Goal: Obtain resource: Obtain resource

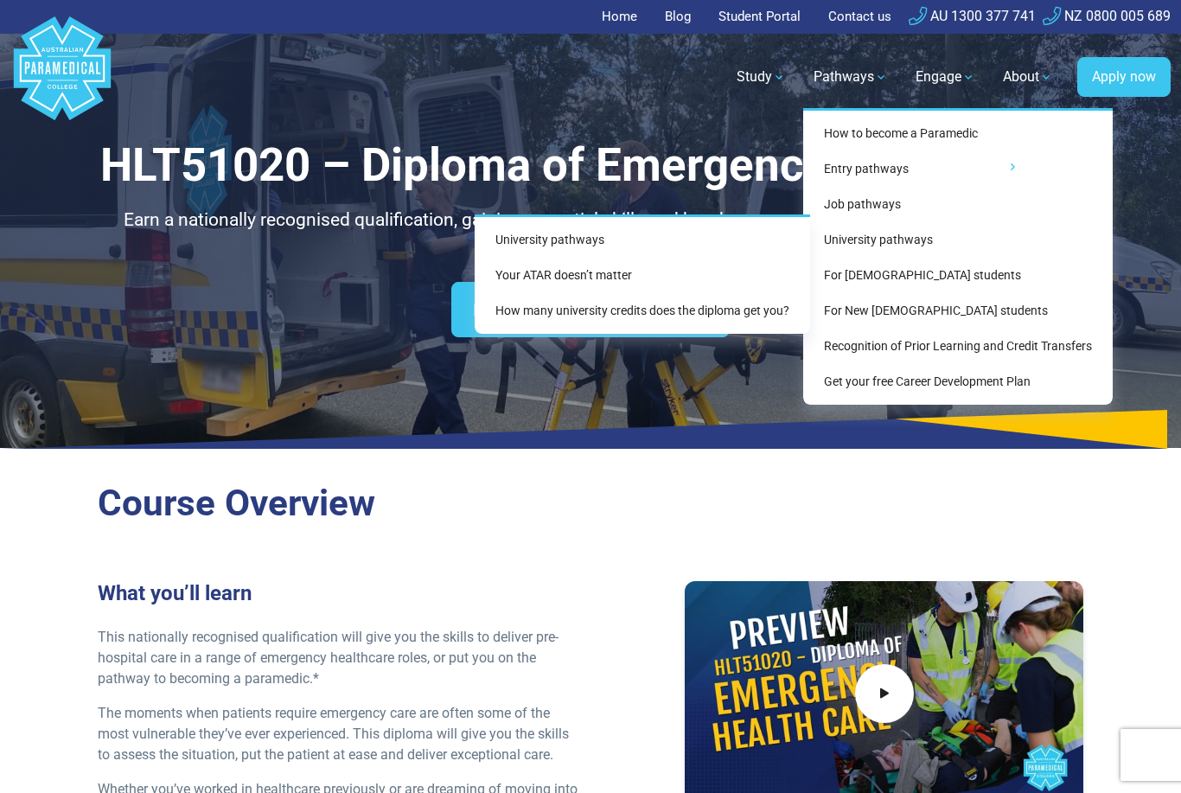
click at [618, 264] on link "Your ATAR doesn’t matter" at bounding box center [643, 275] width 322 height 32
click at [637, 233] on link "University pathways" at bounding box center [643, 240] width 322 height 32
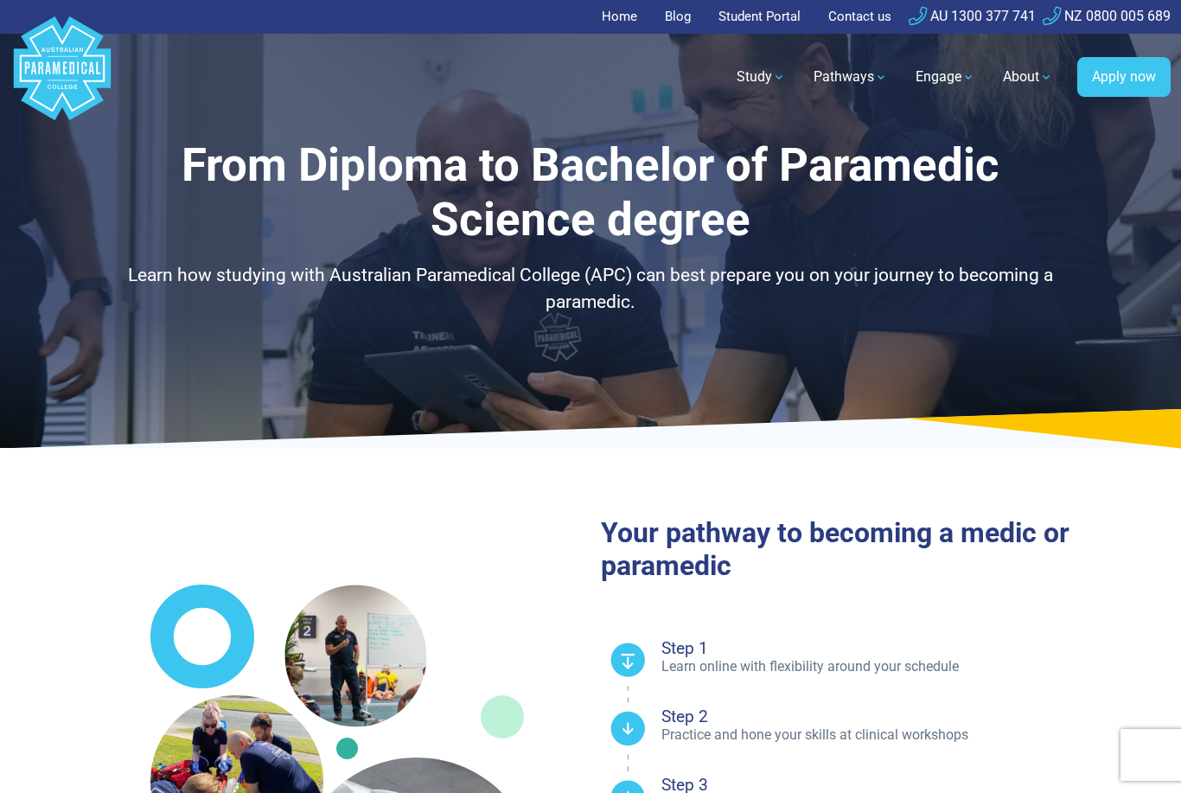
select select "**********"
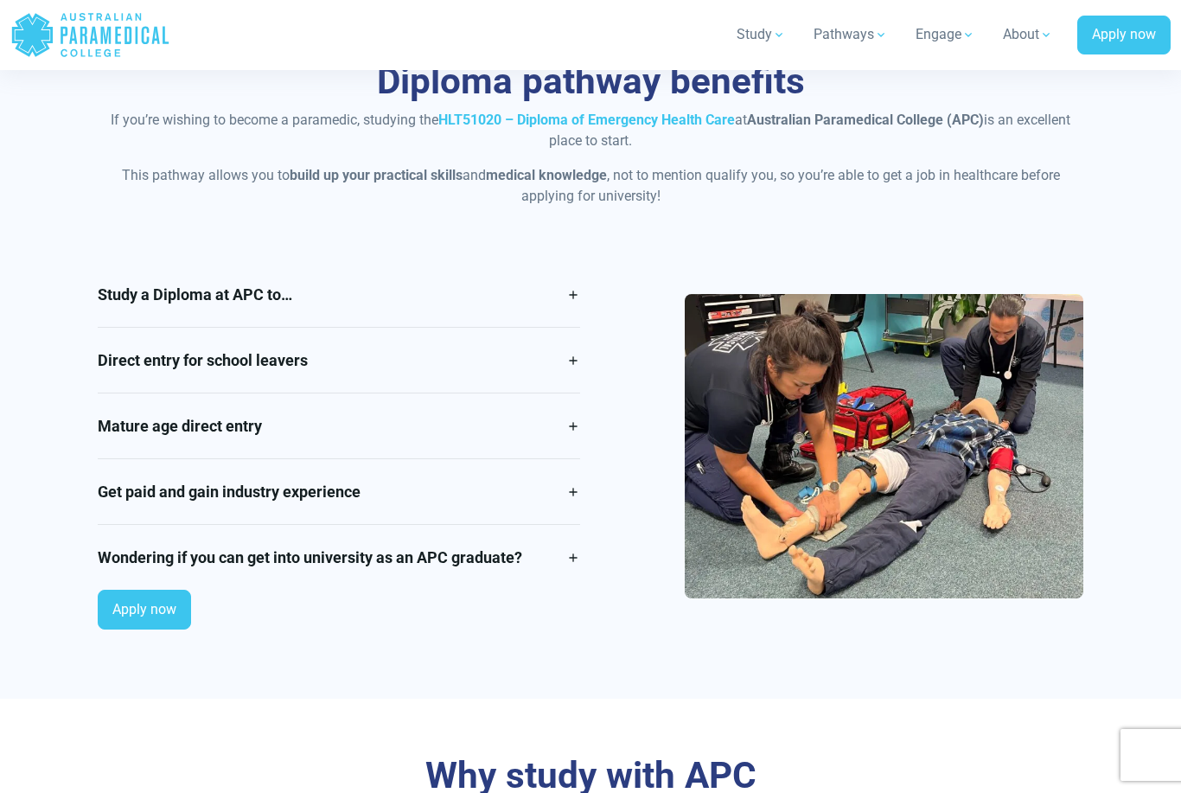
scroll to position [1403, 0]
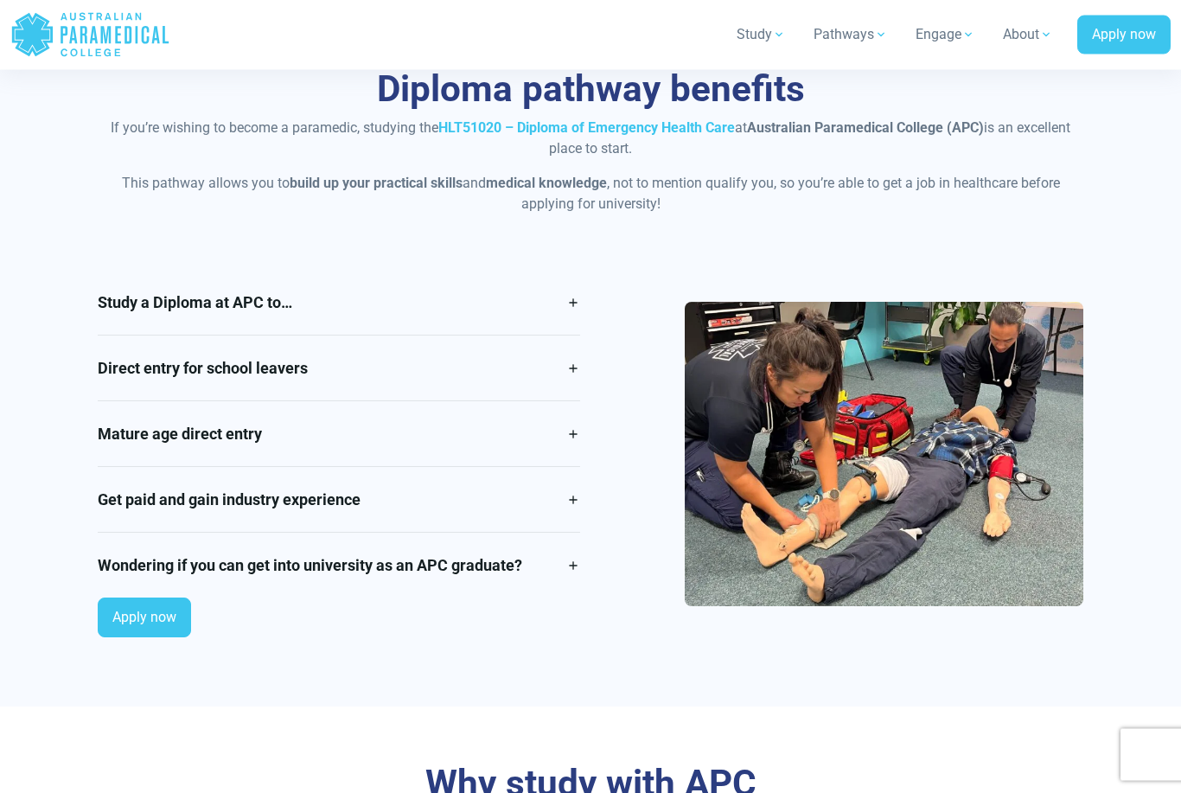
click at [1154, 170] on div "Diploma pathway benefits If you’re wishing to become a paramedic, studying the …" at bounding box center [590, 360] width 1181 height 694
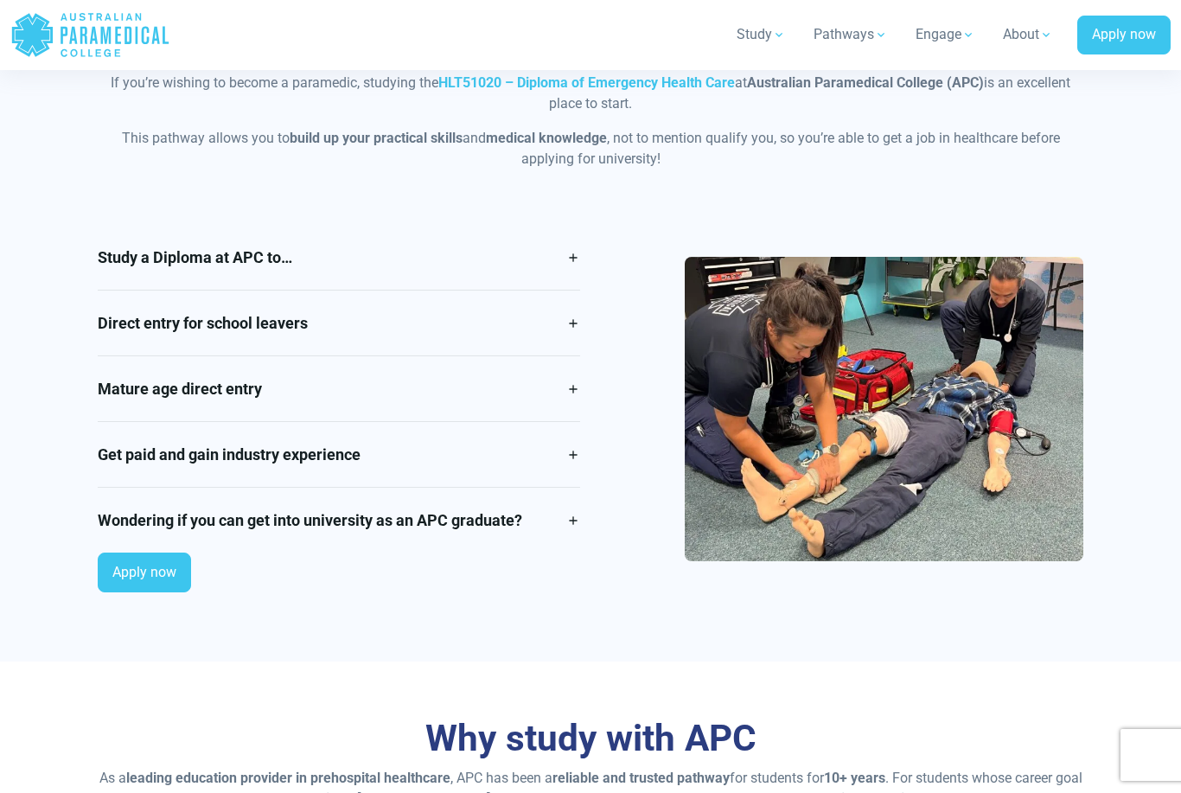
scroll to position [1448, 0]
click at [566, 267] on link "Study a Diploma at APC to…" at bounding box center [339, 258] width 482 height 65
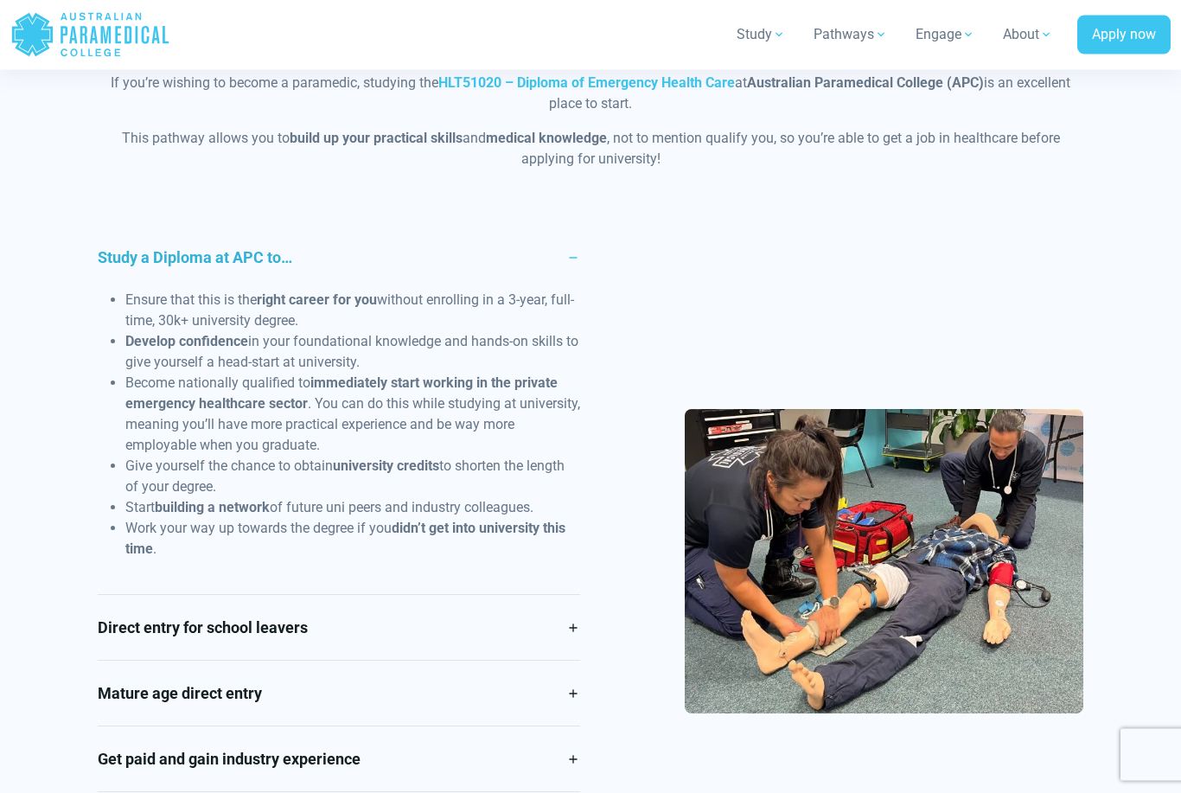
scroll to position [1449, 0]
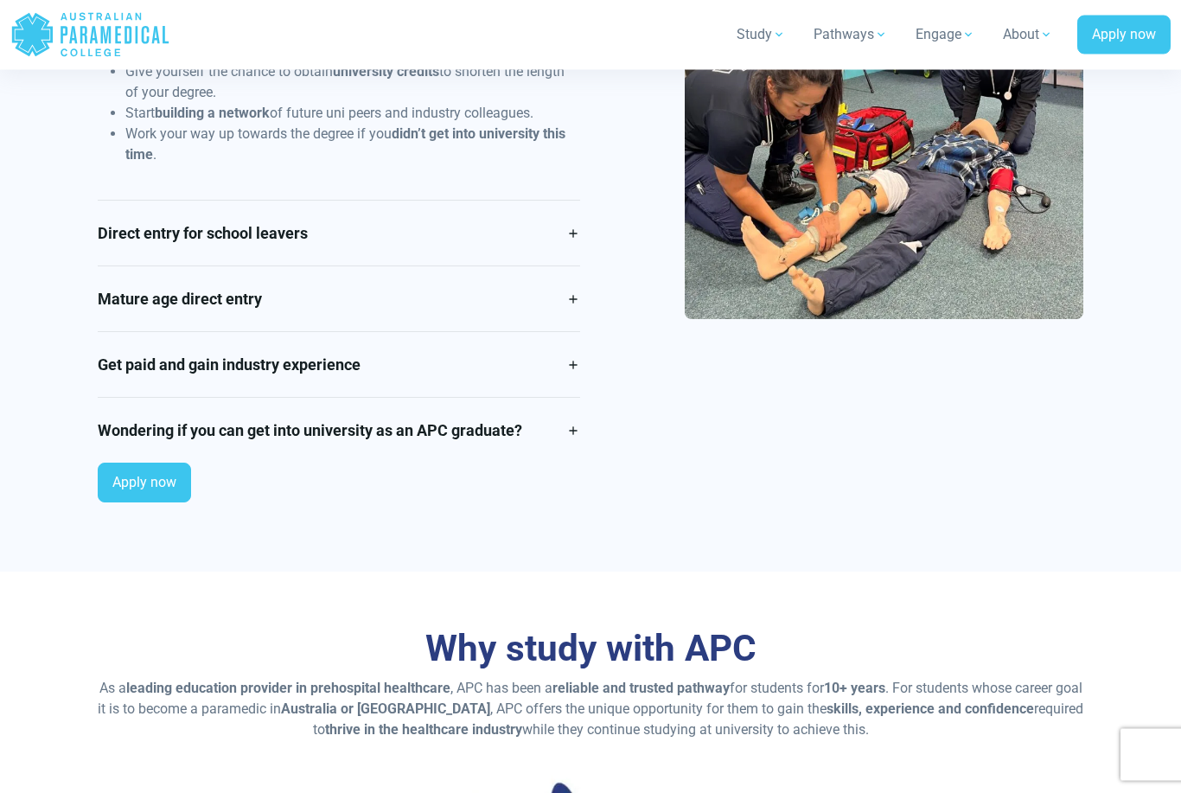
click at [575, 291] on link "Mature age direct entry" at bounding box center [339, 299] width 482 height 65
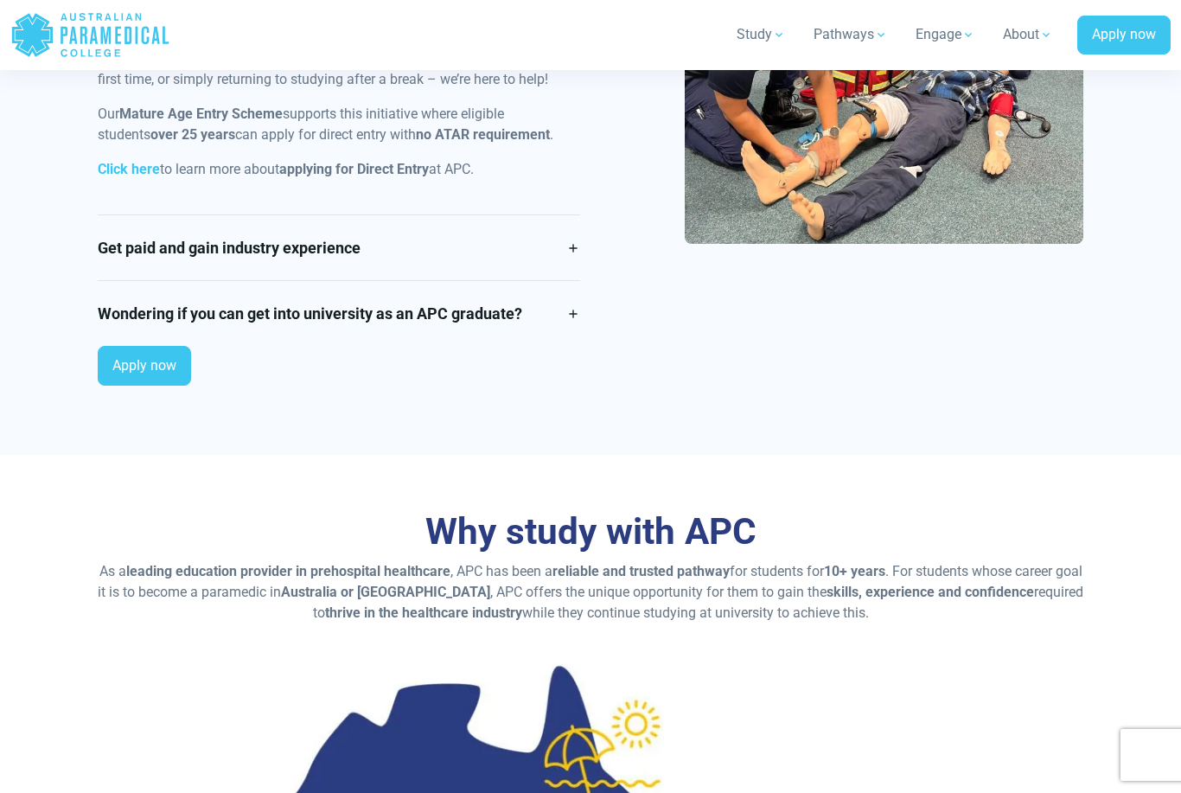
scroll to position [1907, 0]
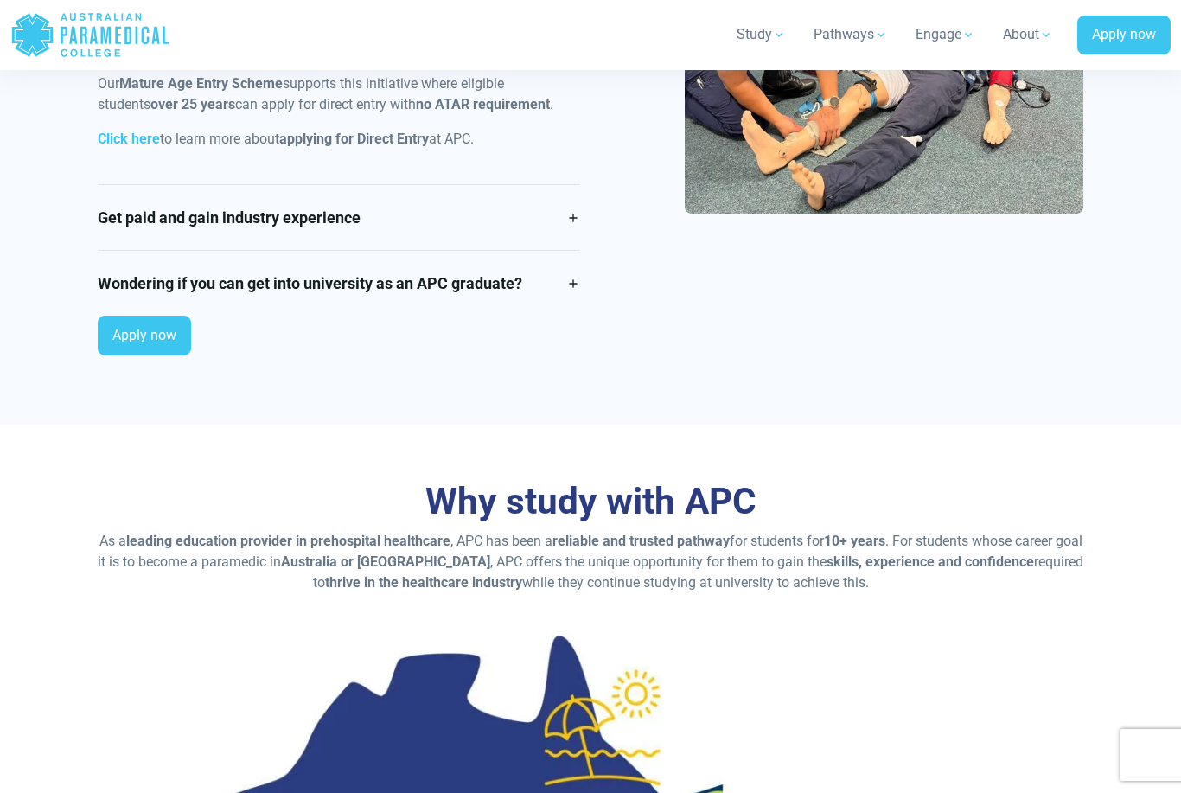
click at [541, 211] on link "Get paid and gain industry experience" at bounding box center [339, 217] width 482 height 65
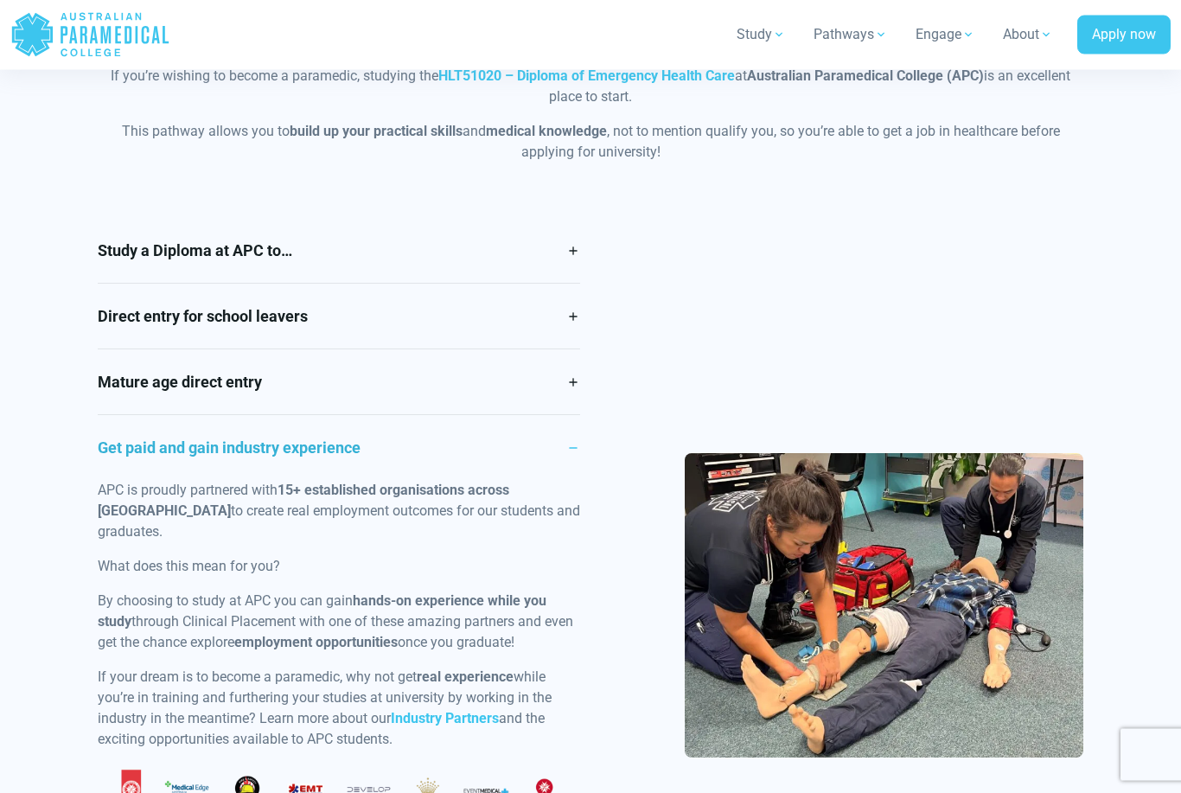
scroll to position [1456, 0]
click at [539, 379] on link "Mature age direct entry" at bounding box center [339, 381] width 482 height 65
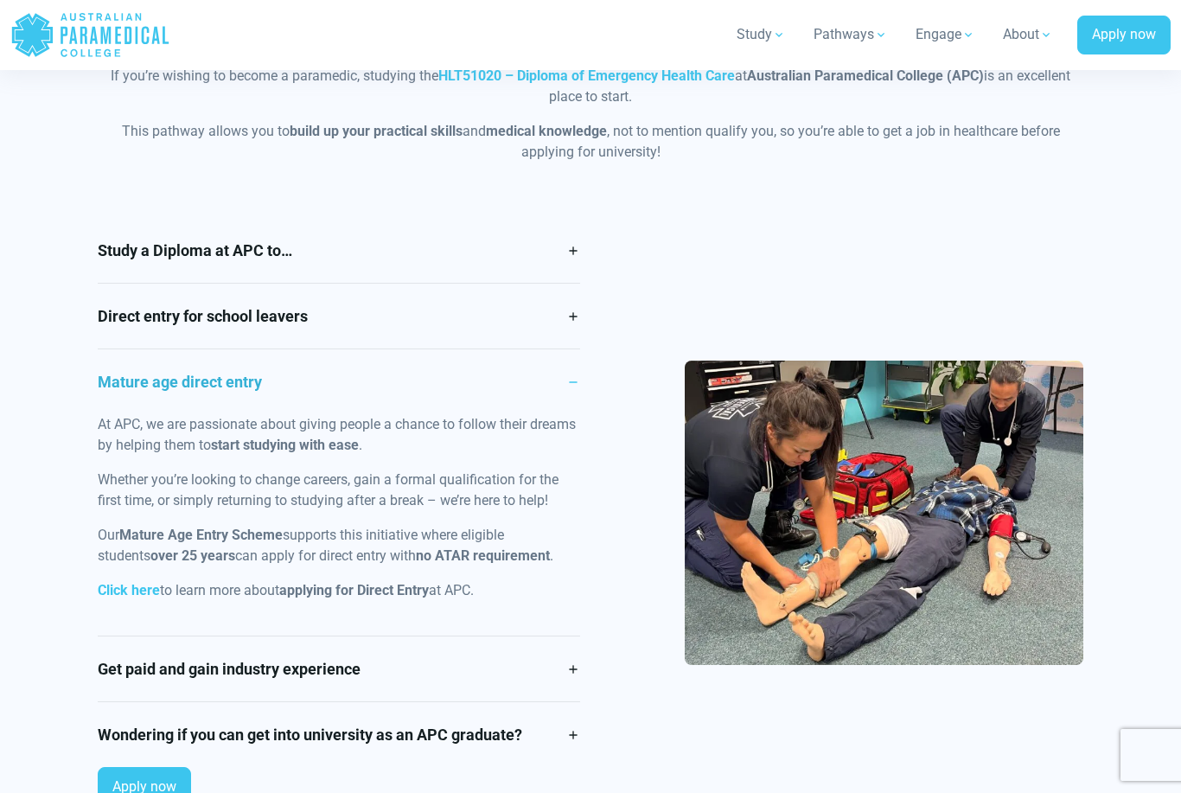
click at [541, 305] on link "Direct entry for school leavers" at bounding box center [339, 316] width 482 height 65
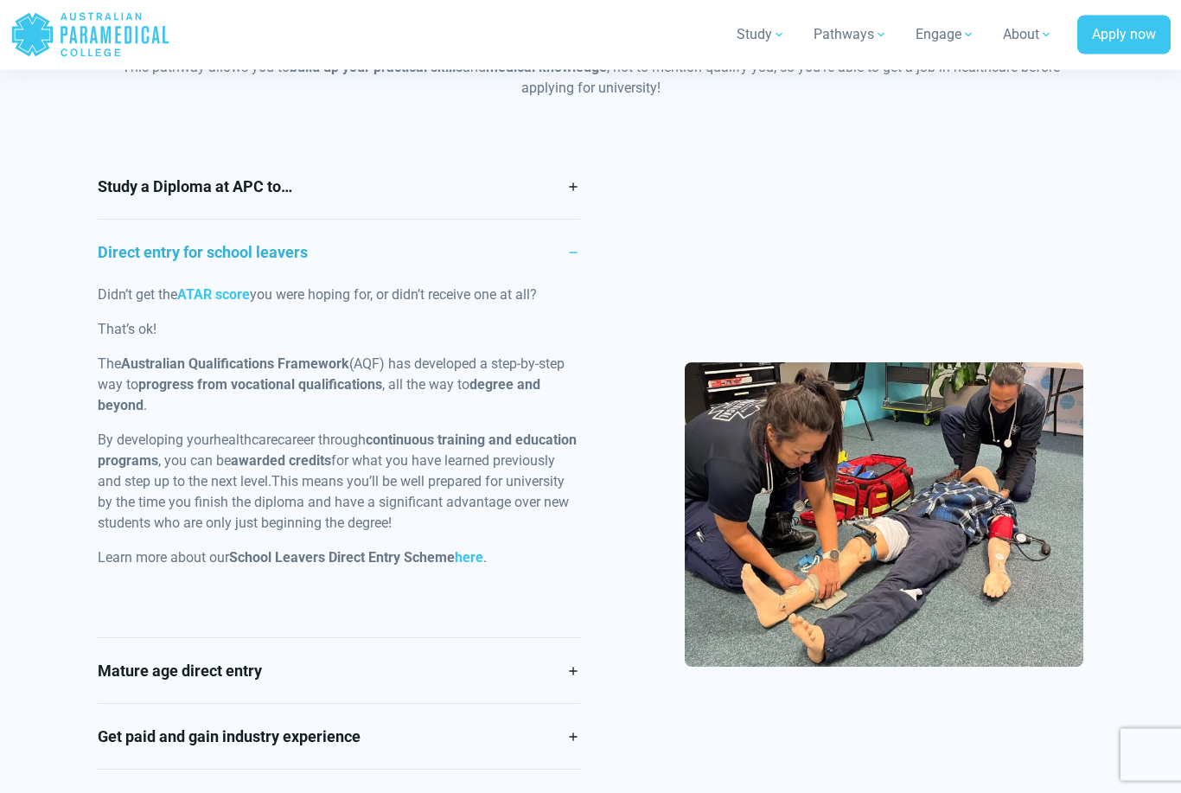
scroll to position [1520, 0]
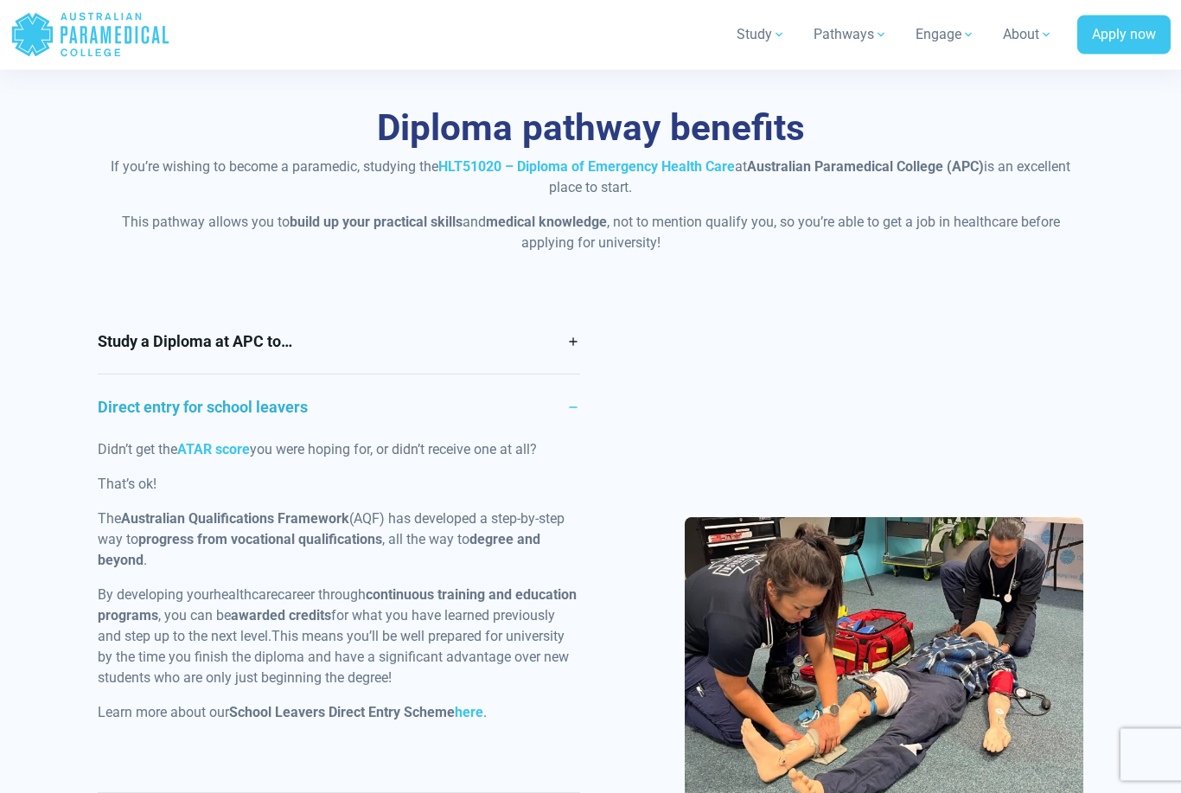
click at [531, 348] on link "Study a Diploma at APC to…" at bounding box center [339, 342] width 482 height 65
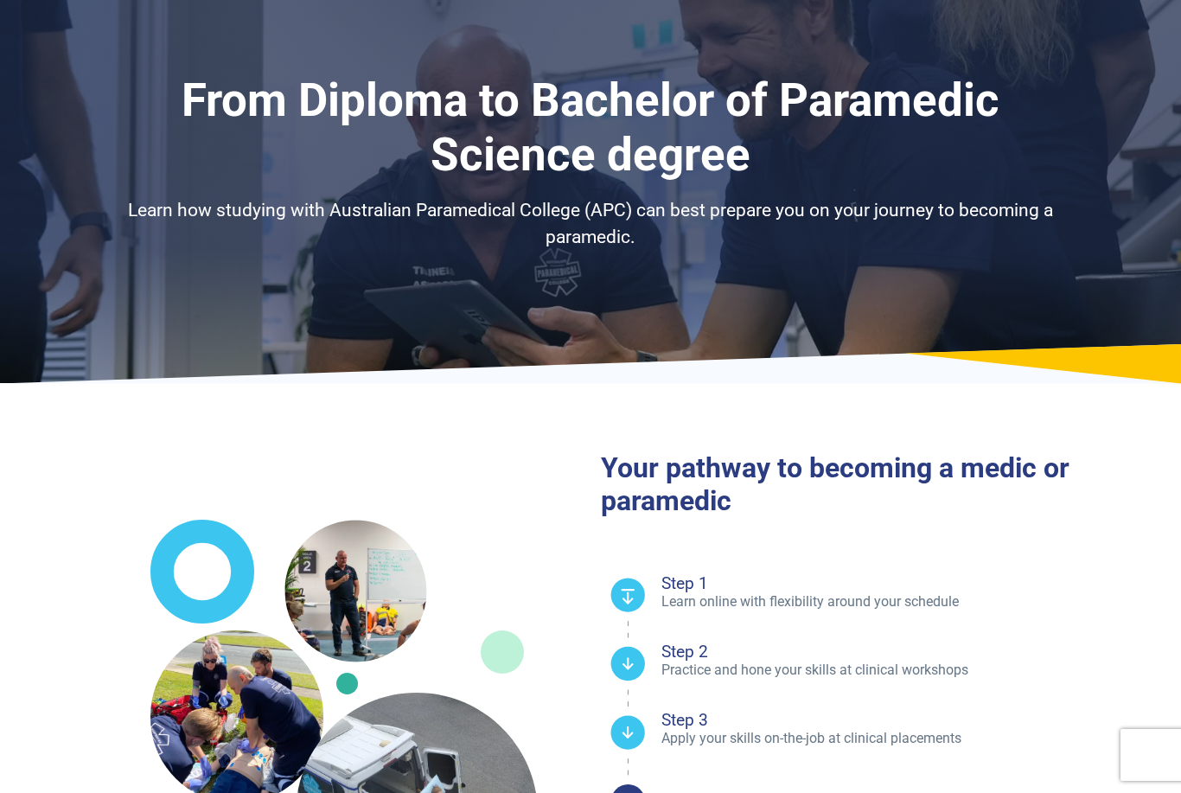
scroll to position [0, 0]
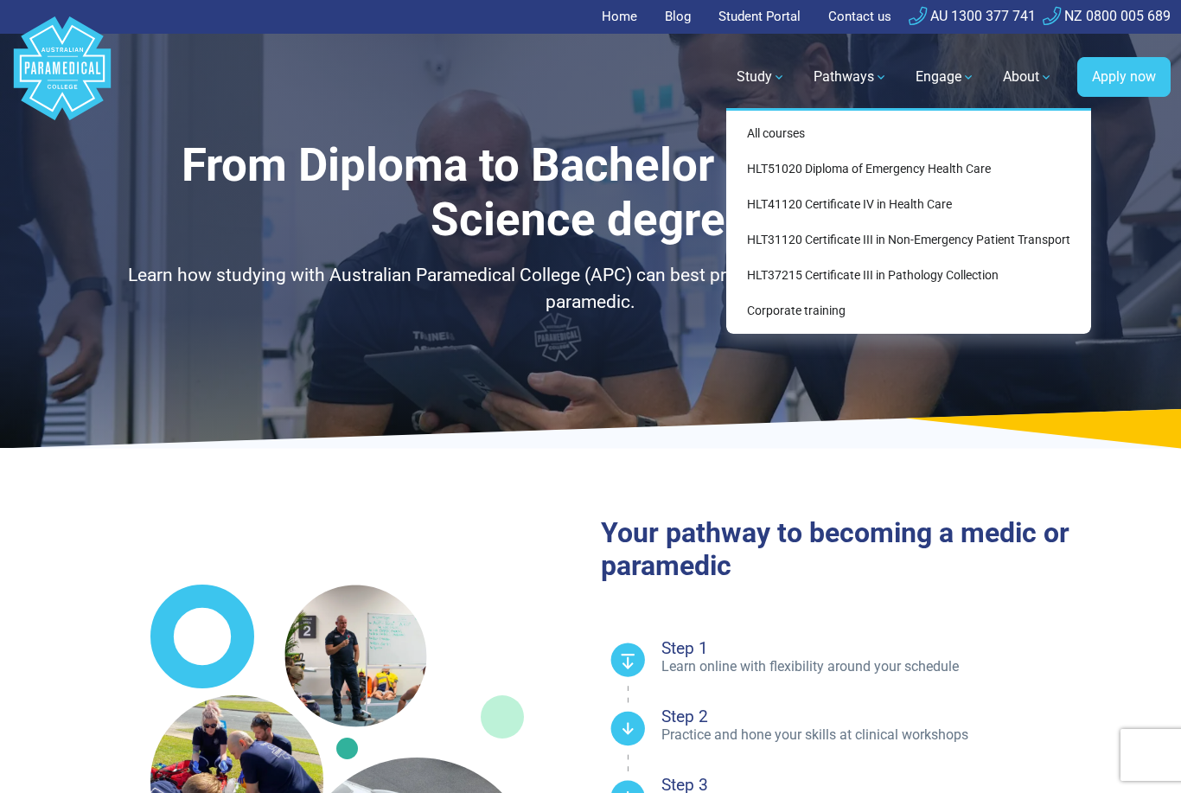
click at [862, 158] on link "HLT51020 Diploma of Emergency Health Care" at bounding box center [908, 169] width 351 height 32
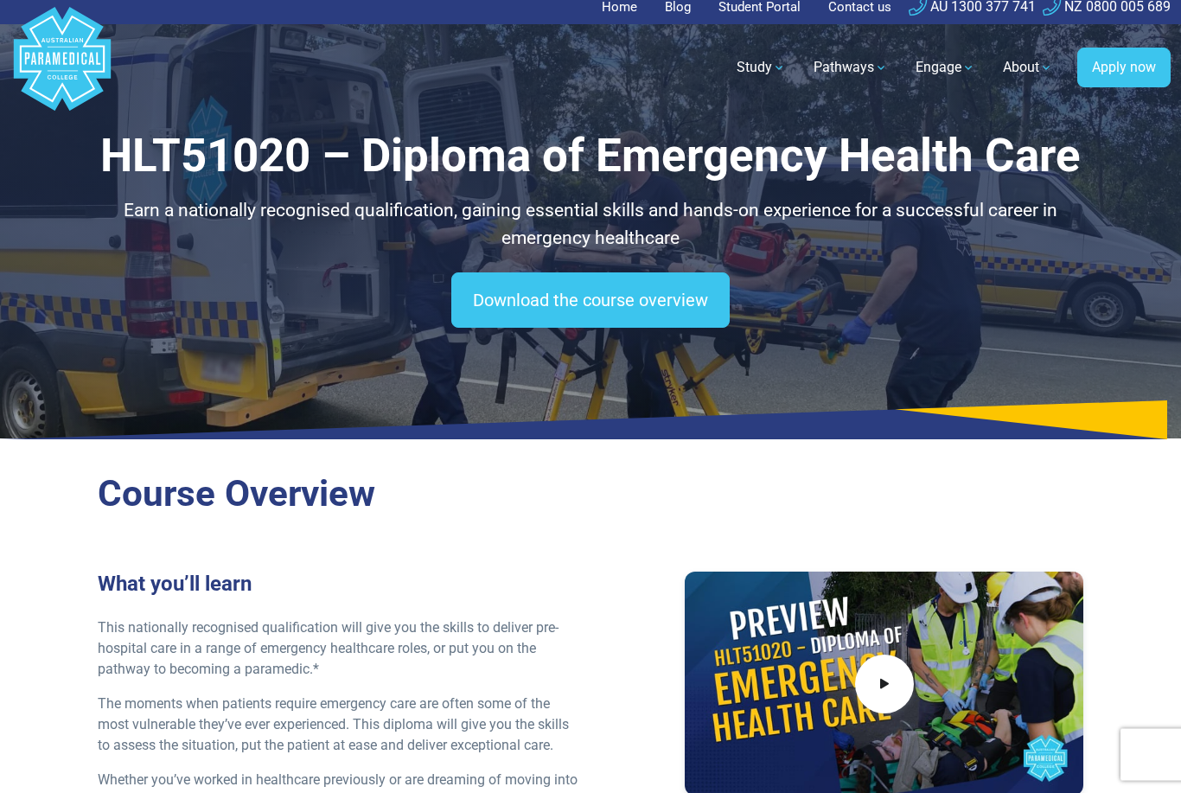
scroll to position [12, 0]
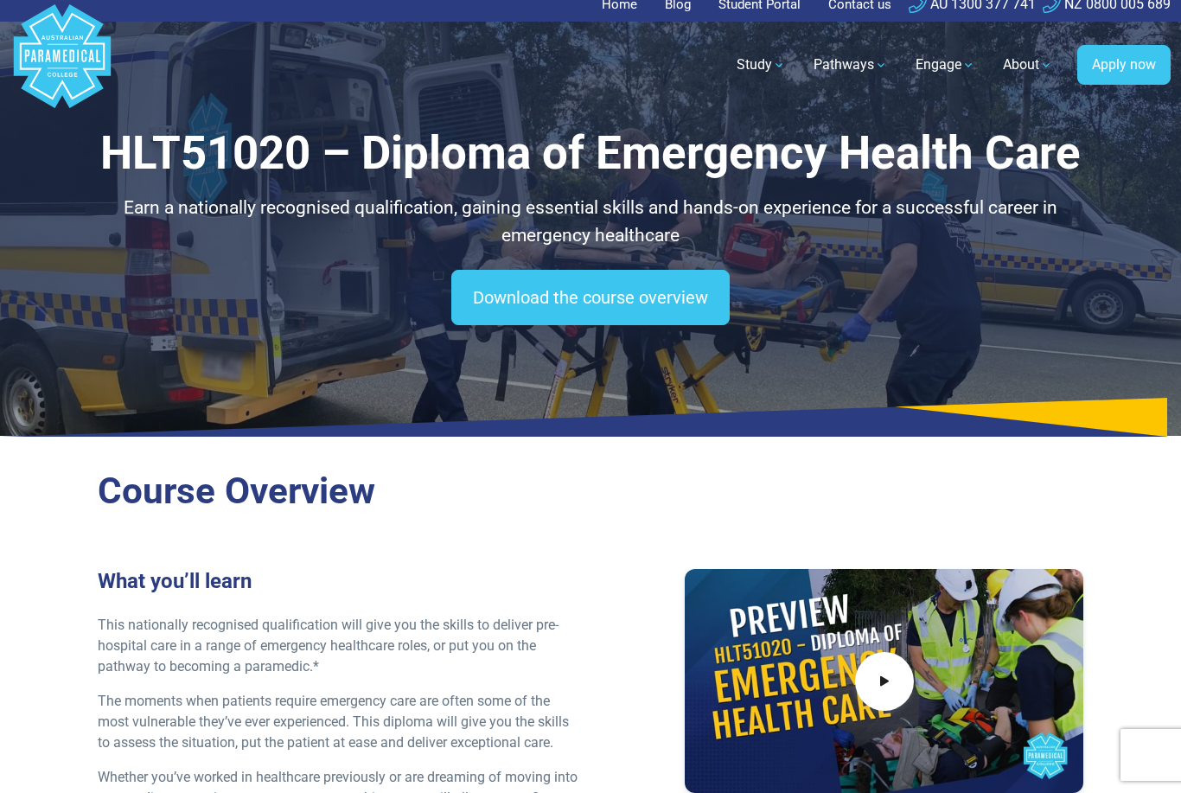
click at [709, 212] on p "Earn a nationally recognised qualification, gaining essential skills and hands-…" at bounding box center [591, 222] width 987 height 54
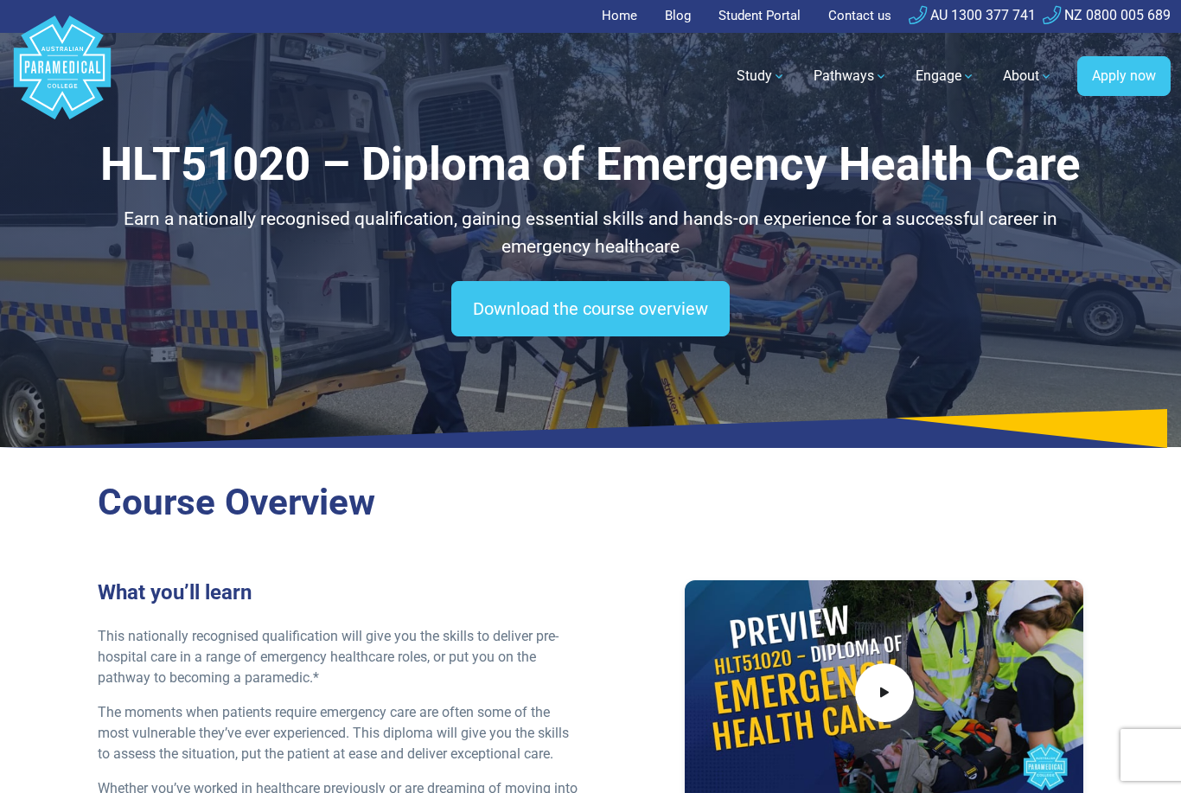
scroll to position [0, 0]
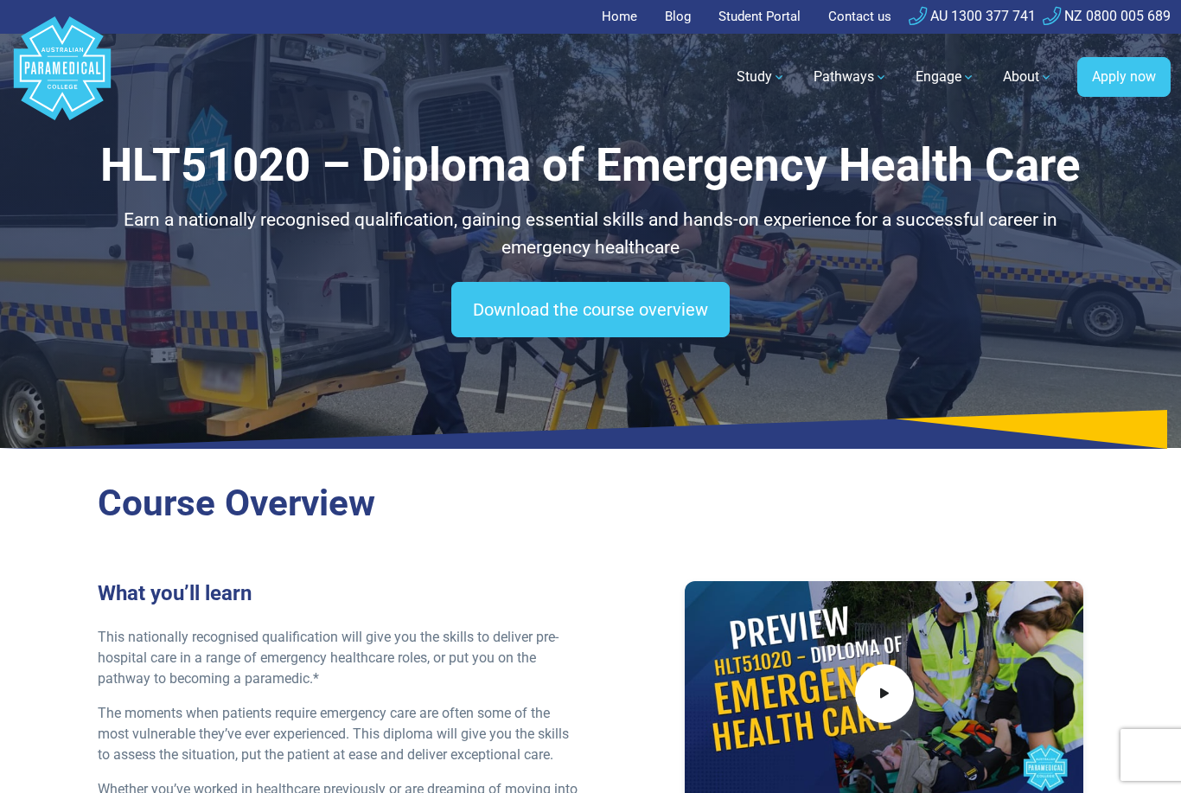
click at [699, 209] on p "Earn a nationally recognised qualification, gaining essential skills and hands-…" at bounding box center [591, 234] width 987 height 54
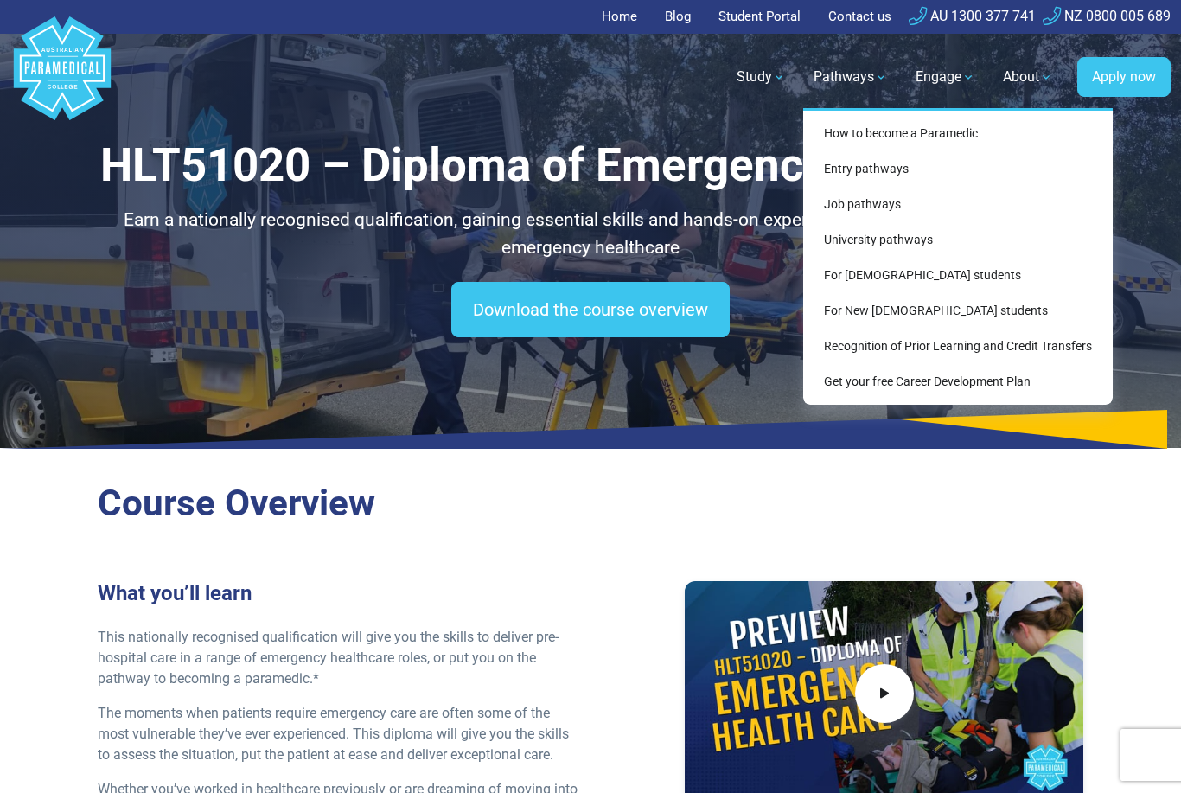
click at [921, 303] on link "For New [DEMOGRAPHIC_DATA] students" at bounding box center [958, 311] width 296 height 32
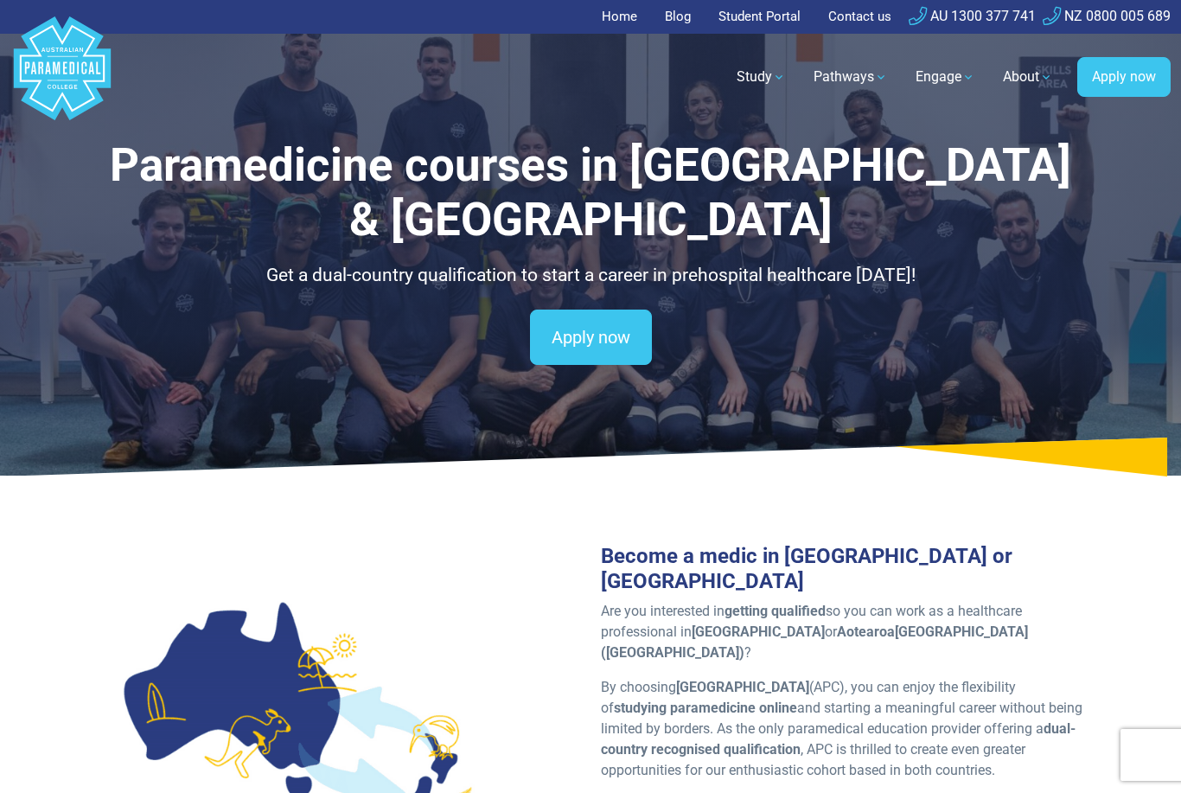
click at [583, 310] on link "Apply now" at bounding box center [591, 337] width 122 height 55
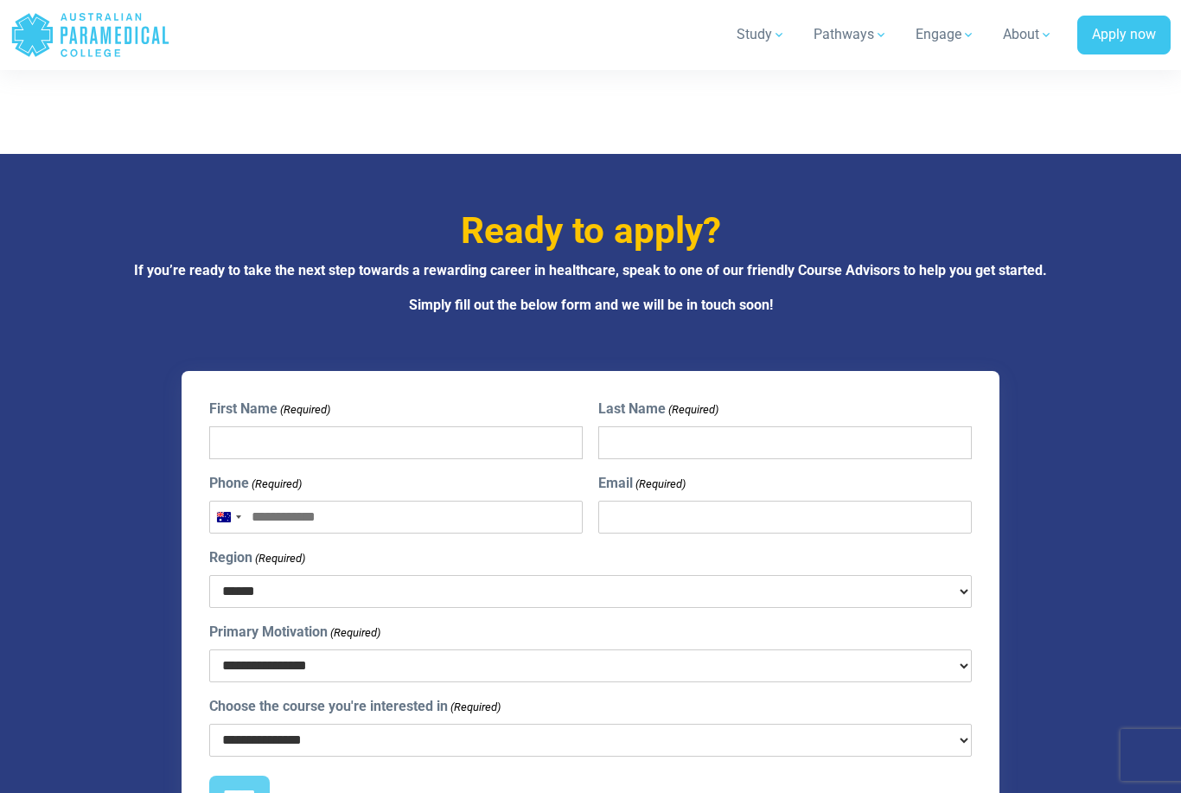
click at [248, 649] on select "**********" at bounding box center [590, 665] width 763 height 33
click at [221, 724] on select "**********" at bounding box center [590, 740] width 763 height 33
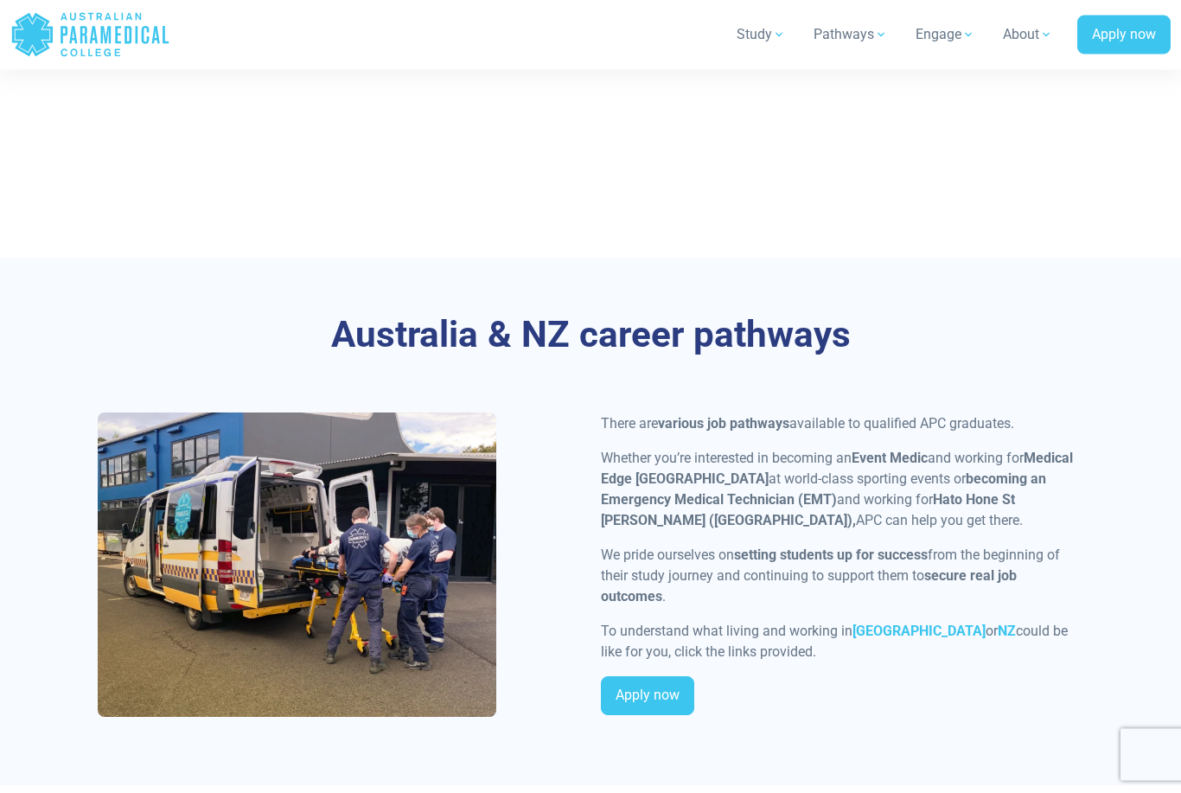
scroll to position [3303, 0]
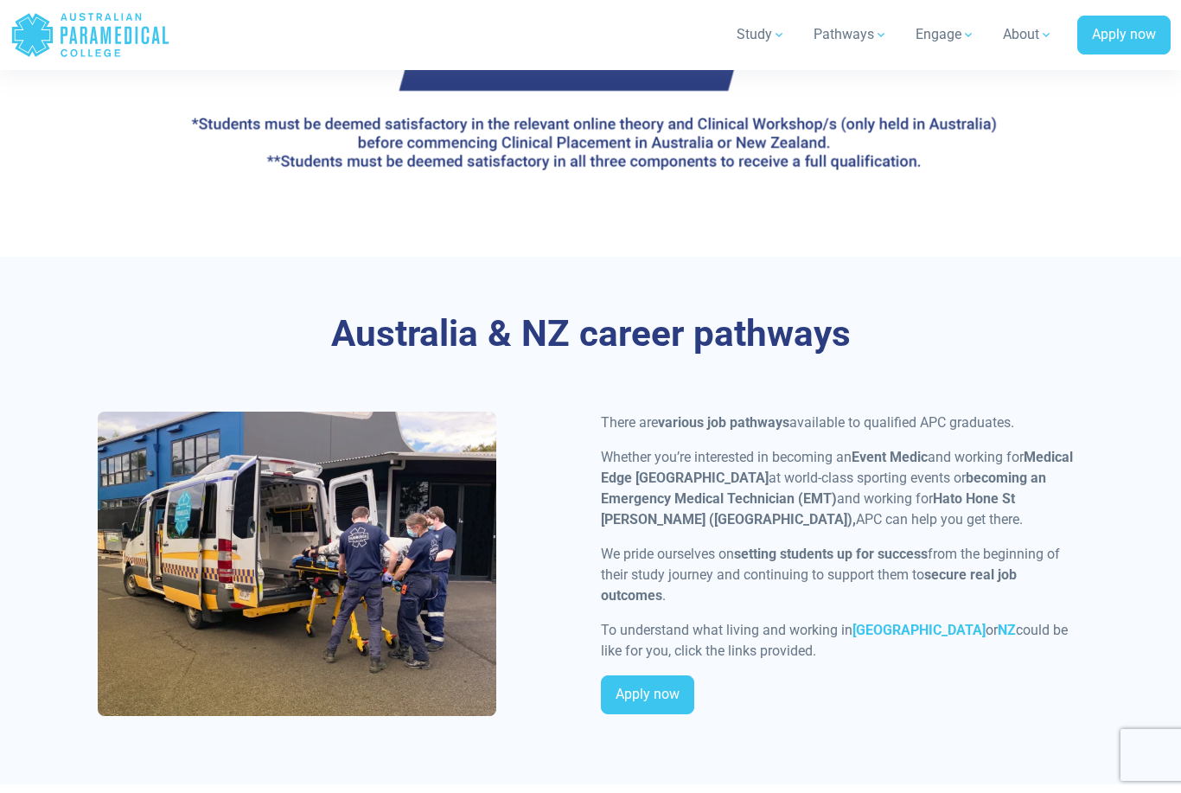
click at [642, 675] on link "Apply now" at bounding box center [647, 695] width 93 height 40
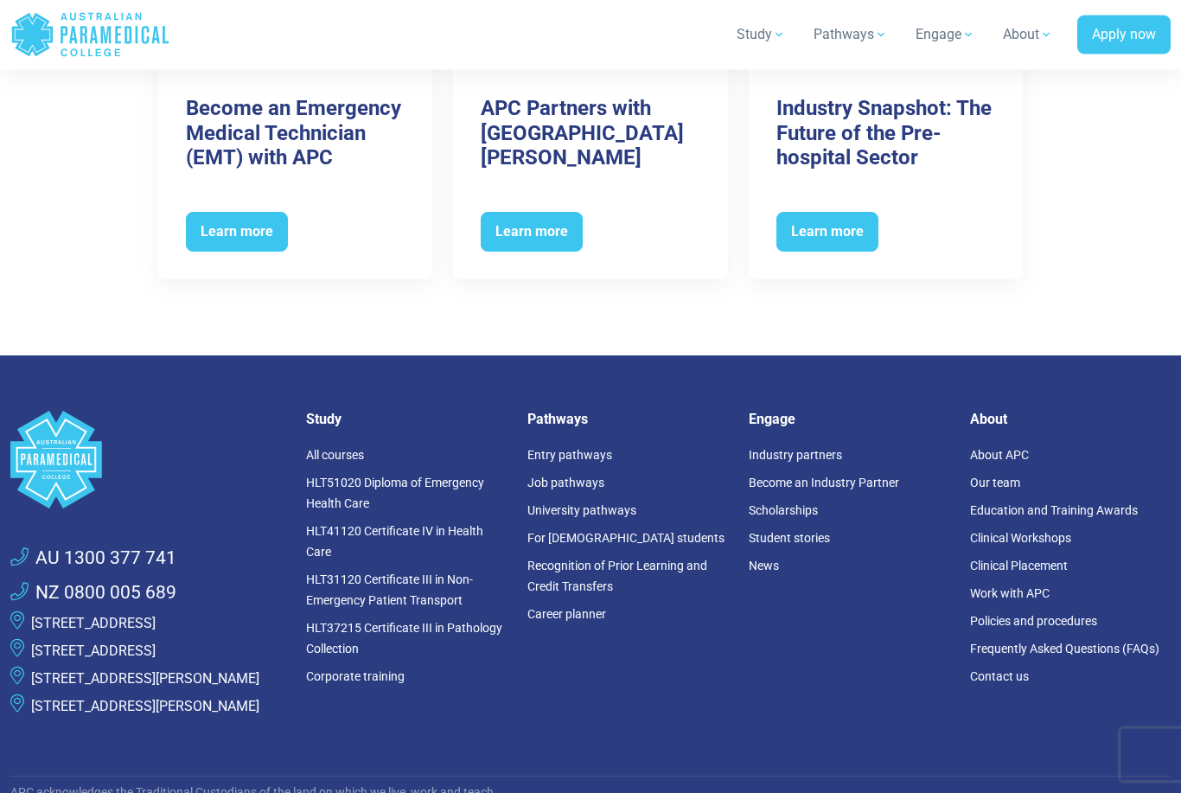
scroll to position [6967, 0]
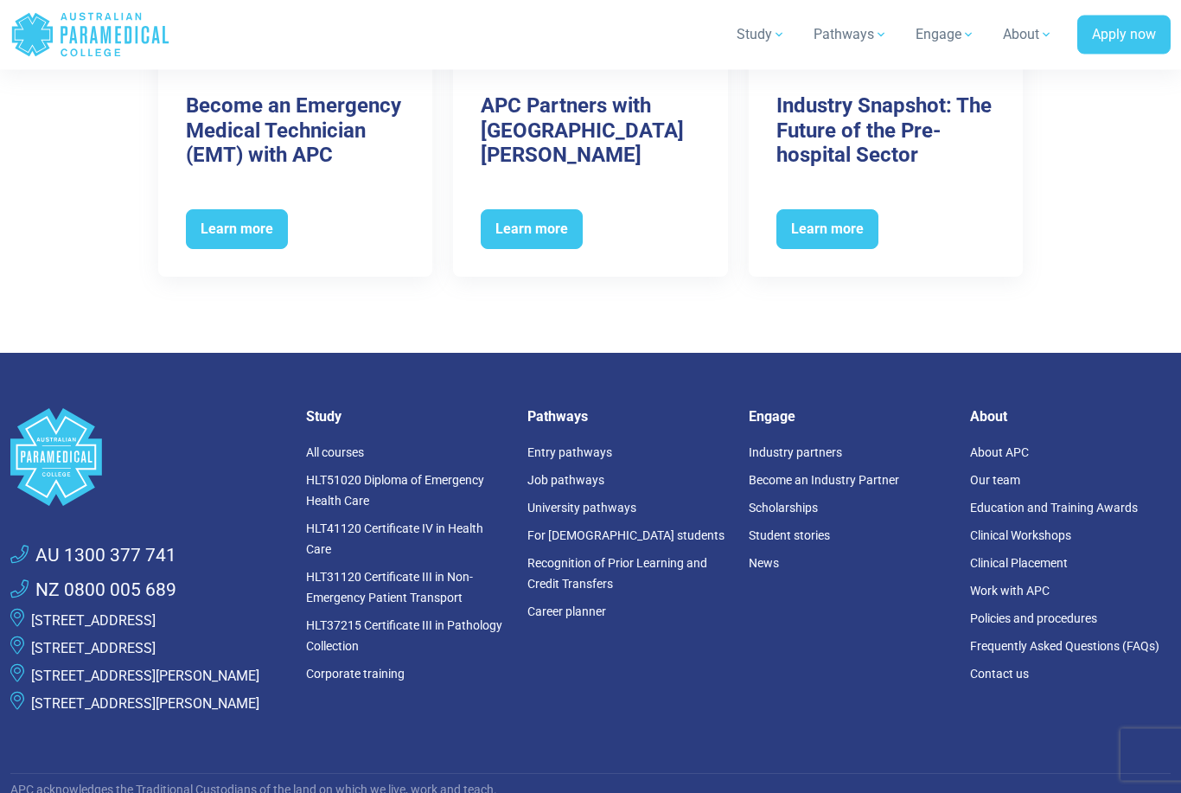
click at [593, 409] on div "Pathways Entry pathways Job pathways University pathways For Australian student…" at bounding box center [627, 570] width 221 height 323
click at [576, 446] on link "Entry pathways" at bounding box center [569, 453] width 85 height 14
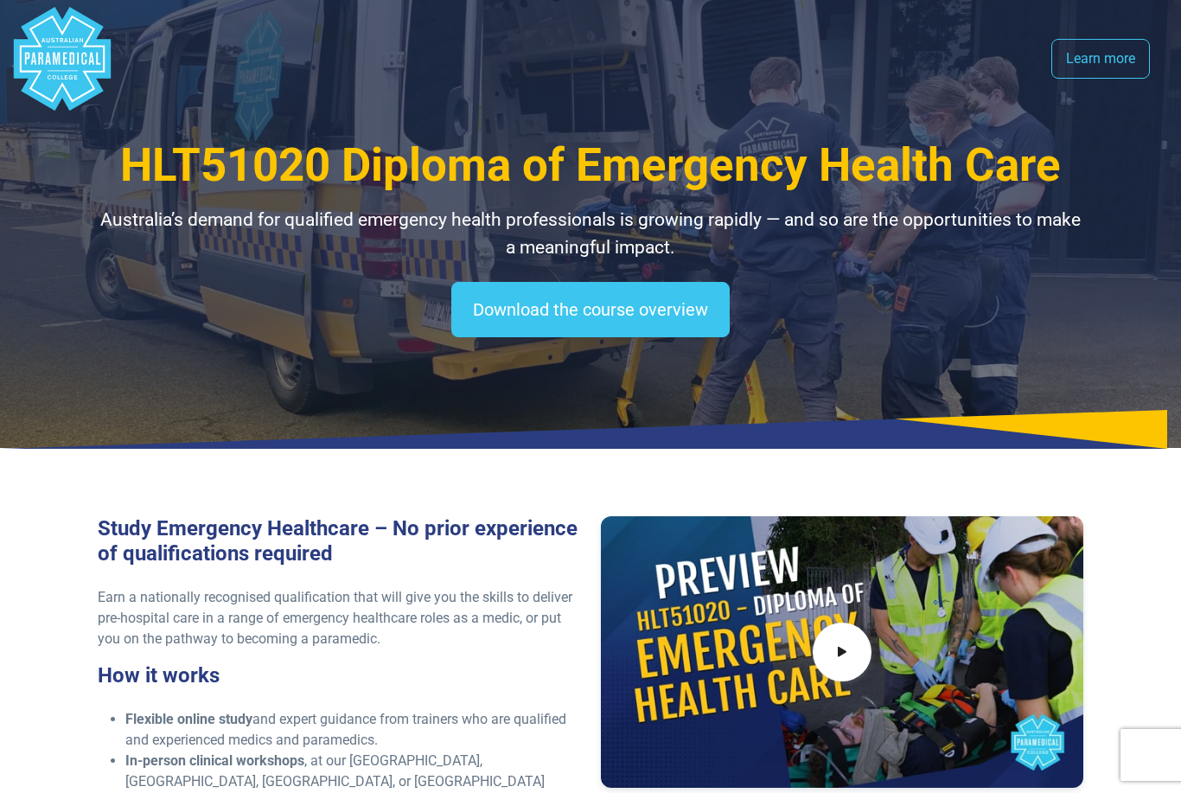
click at [1102, 45] on link "Learn more" at bounding box center [1100, 59] width 99 height 40
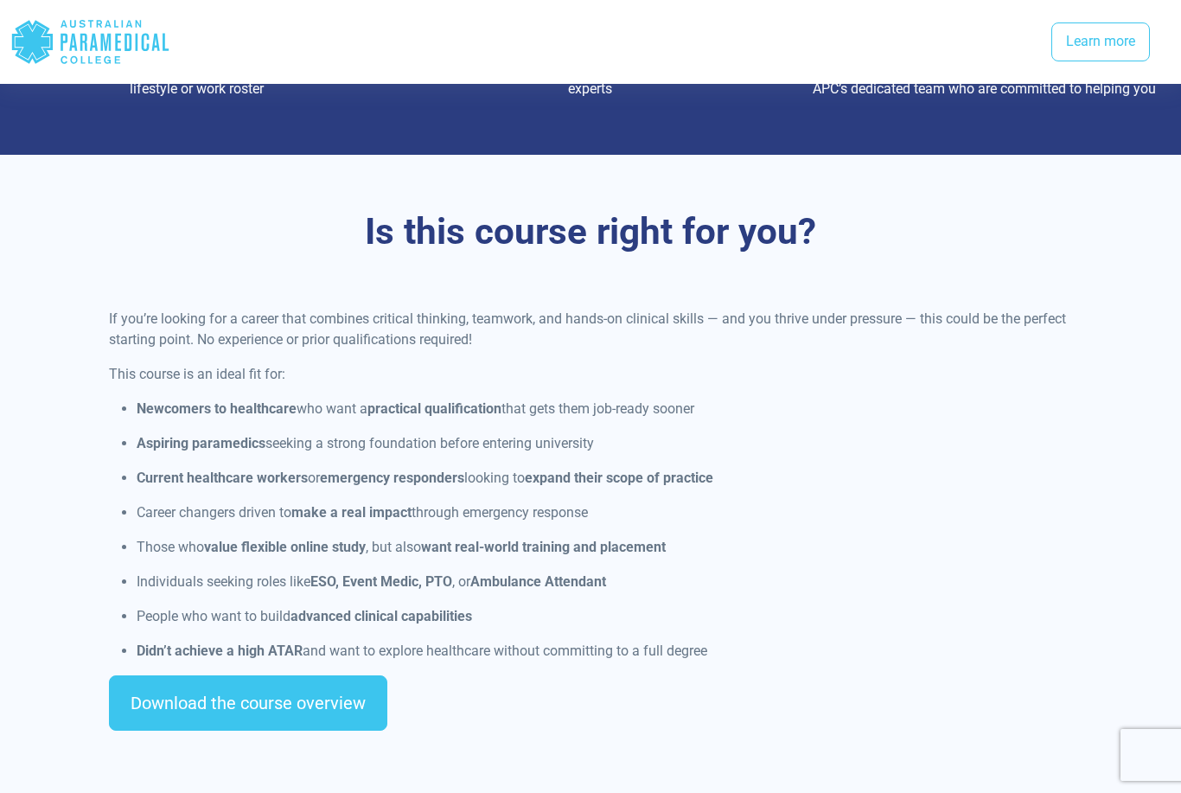
scroll to position [1150, 0]
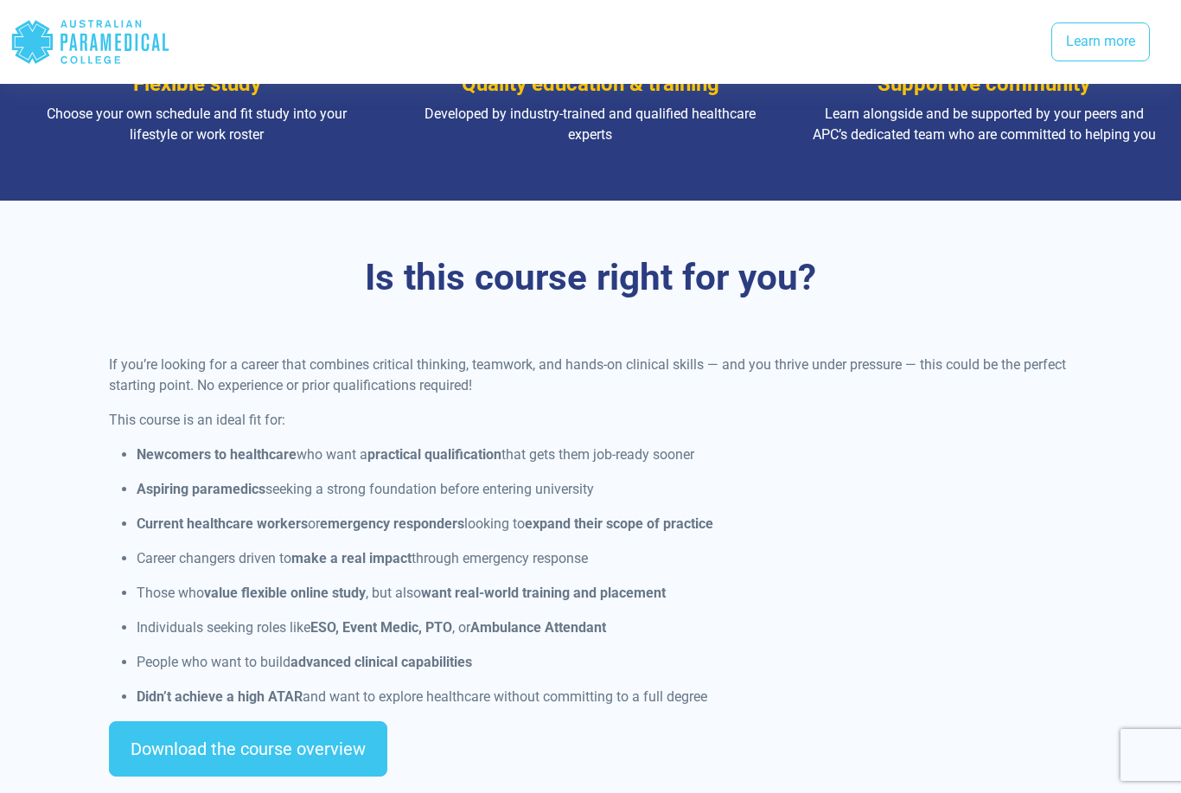
click at [299, 770] on link "Download the course overview" at bounding box center [248, 748] width 278 height 55
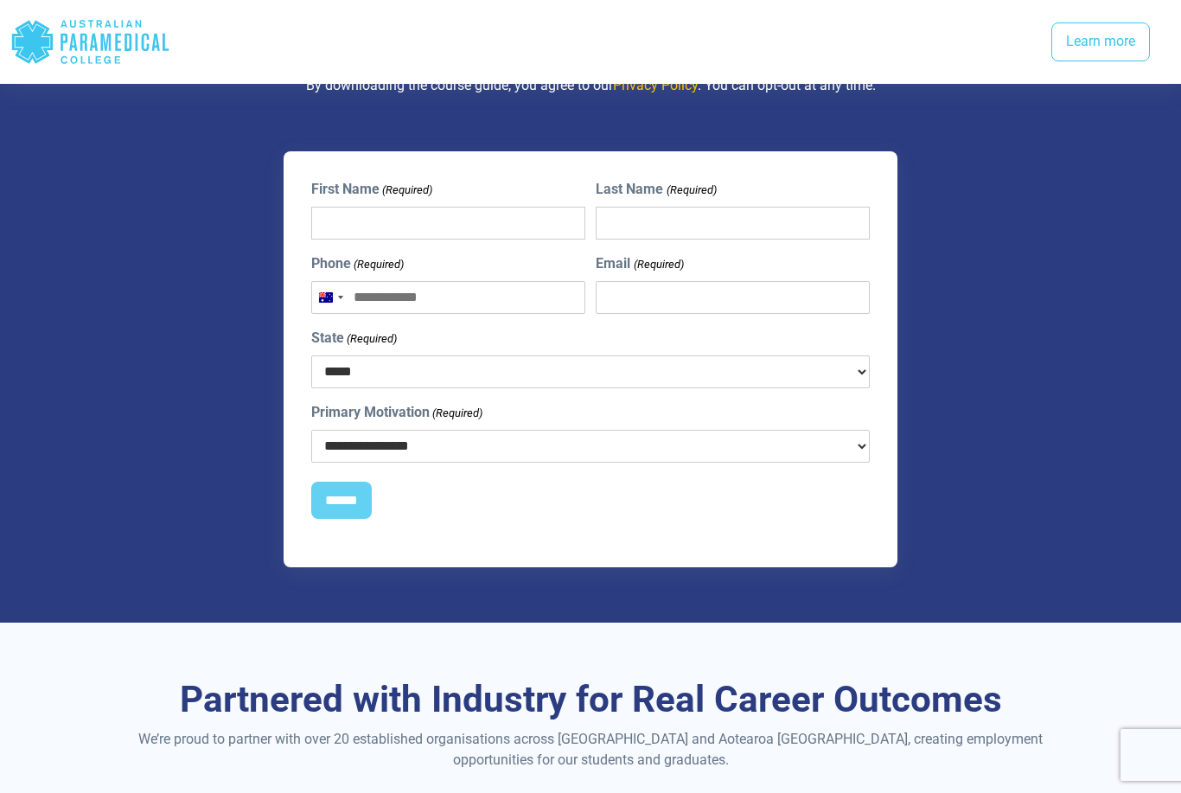
scroll to position [2368, 0]
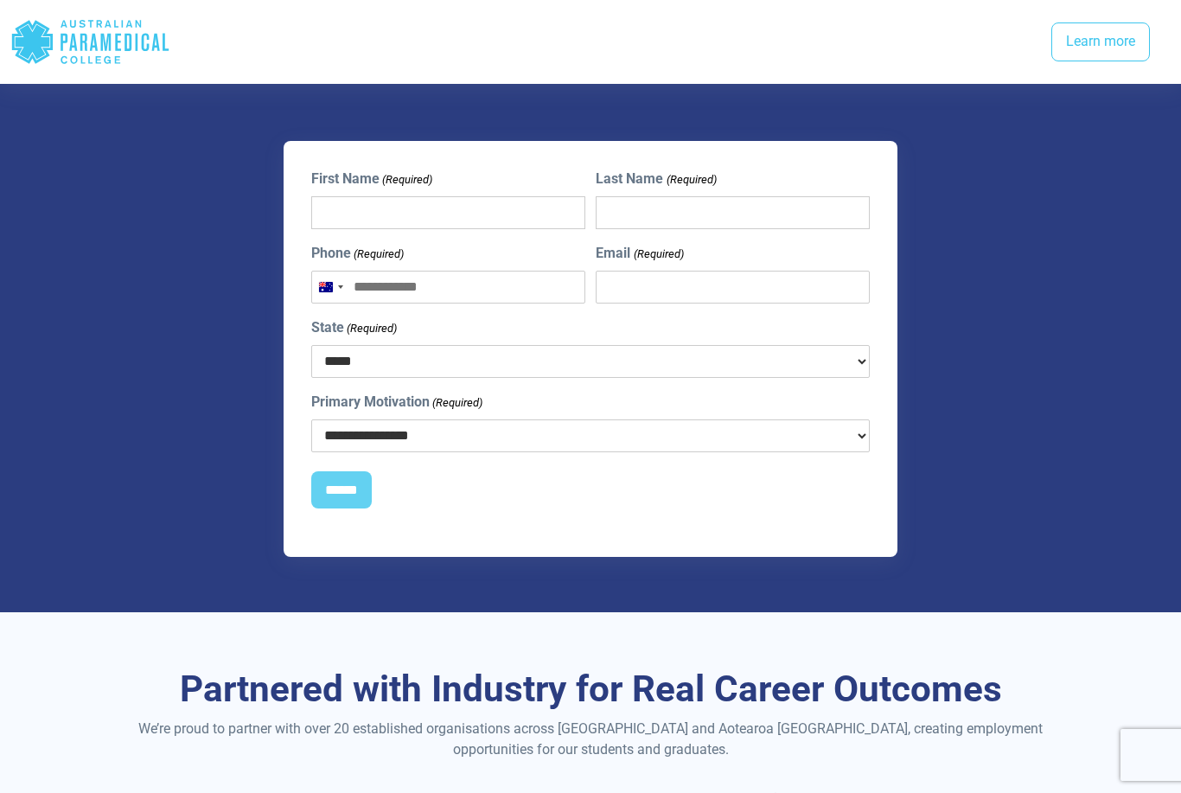
click at [895, 208] on div "**********" at bounding box center [591, 349] width 614 height 417
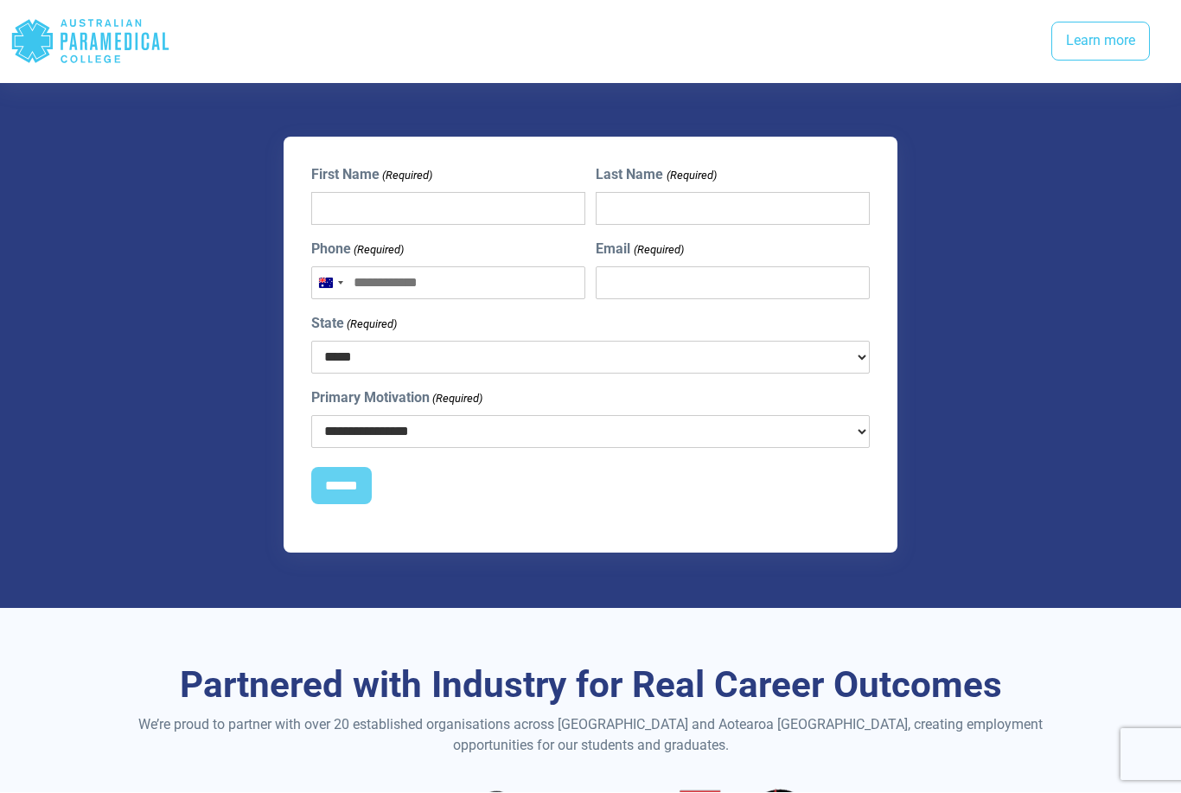
click at [535, 201] on input "First Name (Required)" at bounding box center [448, 209] width 274 height 33
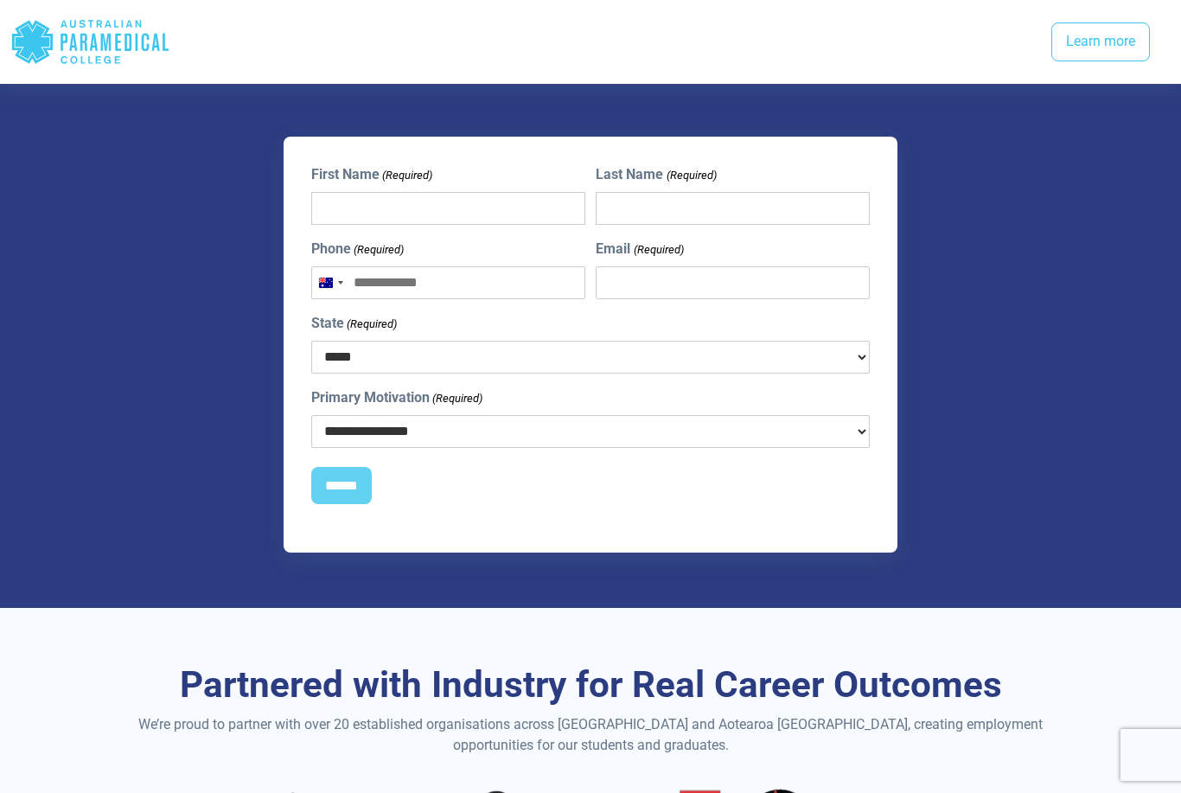
scroll to position [2372, 0]
type input "*"
